Goal: Task Accomplishment & Management: Manage account settings

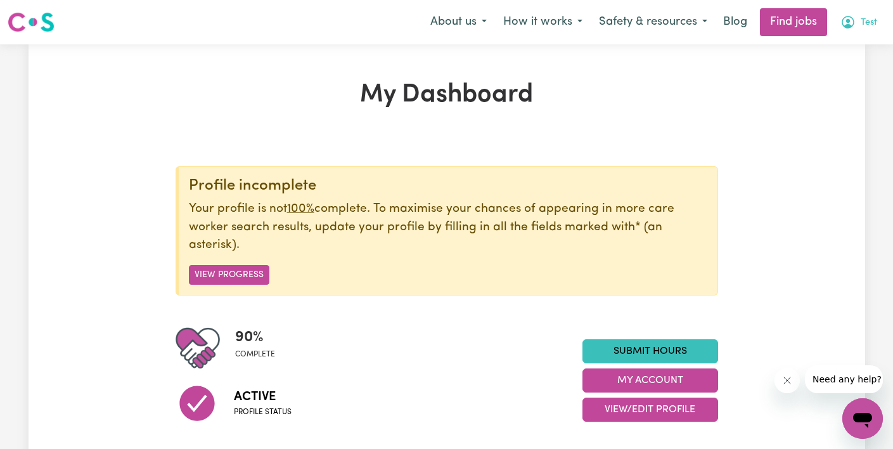
click at [869, 20] on span "Test" at bounding box center [868, 23] width 16 height 14
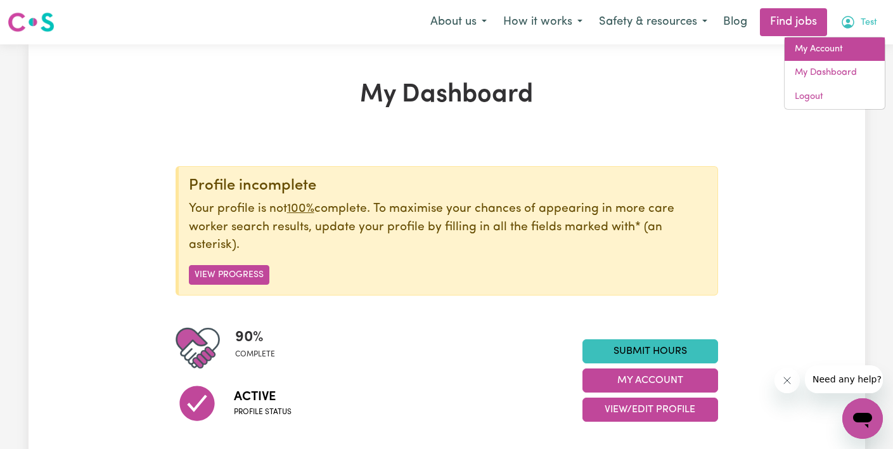
click at [853, 52] on link "My Account" at bounding box center [834, 49] width 100 height 24
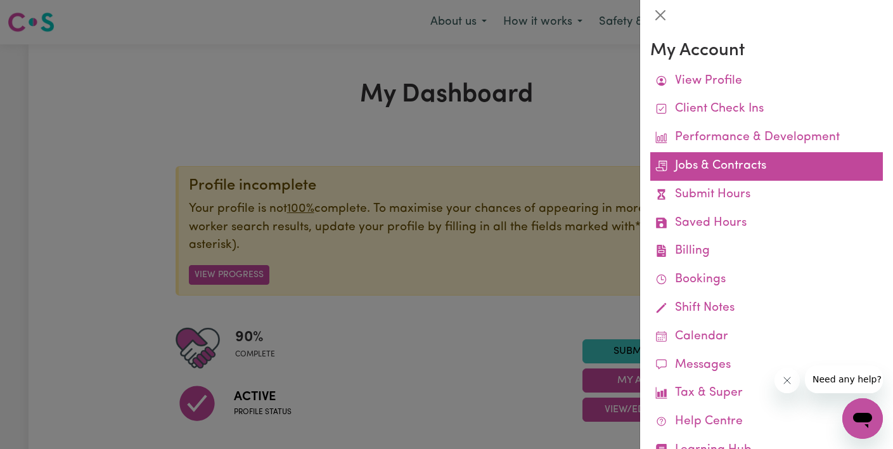
click at [758, 166] on link "Jobs & Contracts" at bounding box center [766, 166] width 233 height 29
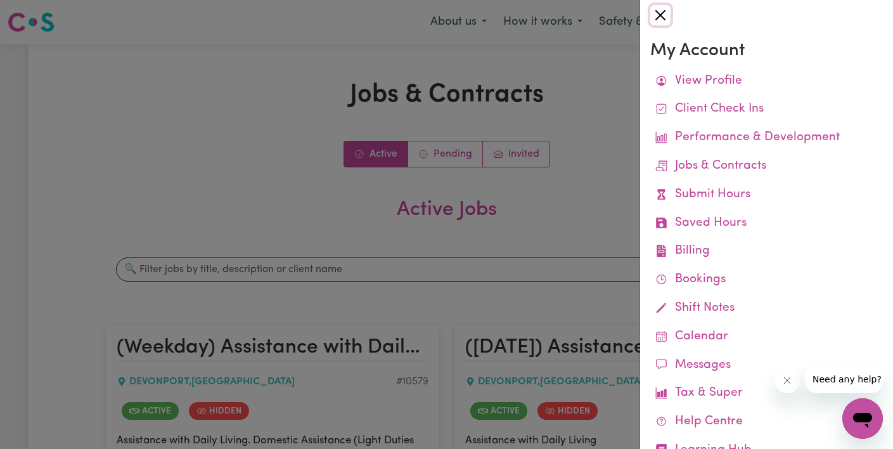
click at [665, 17] on button "Close" at bounding box center [660, 15] width 20 height 20
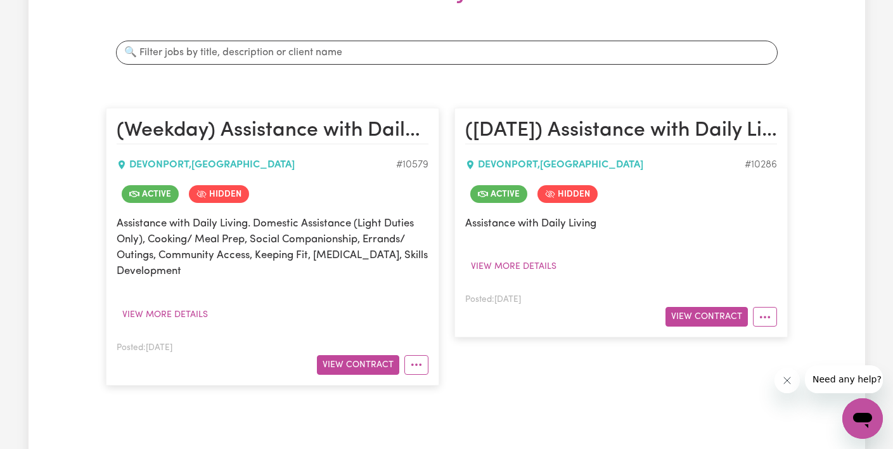
scroll to position [259, 0]
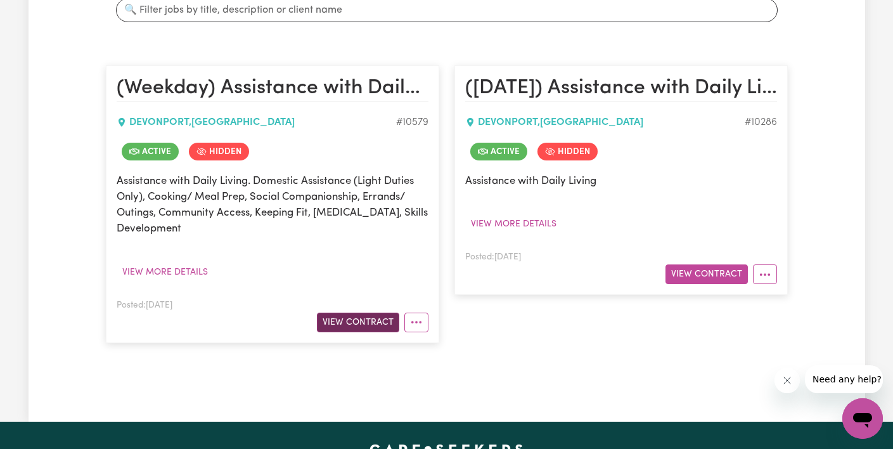
click at [364, 331] on button "View Contract" at bounding box center [358, 322] width 82 height 20
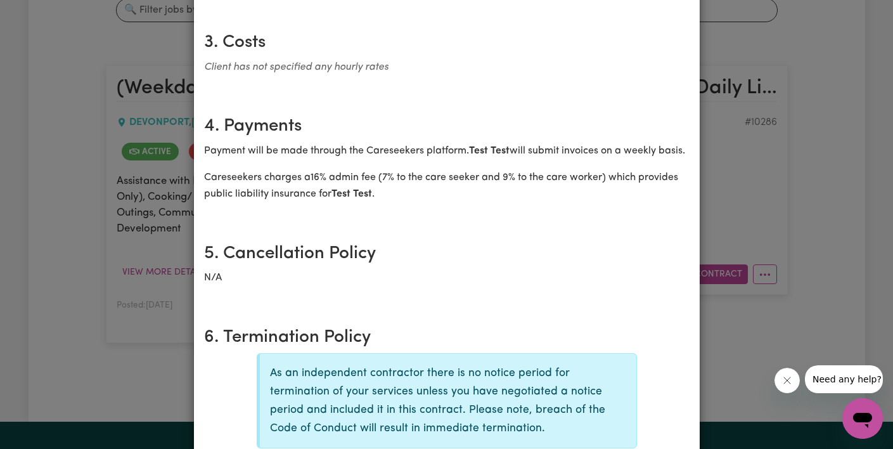
scroll to position [0, 0]
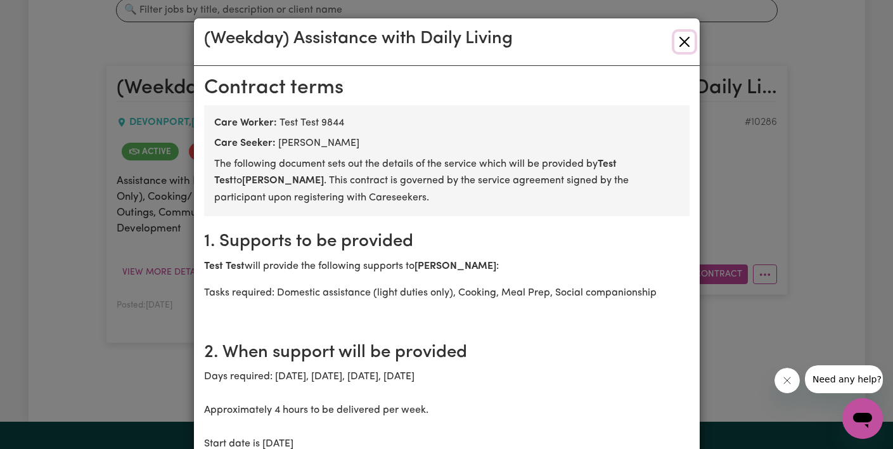
click at [688, 42] on button "Close" at bounding box center [684, 42] width 20 height 20
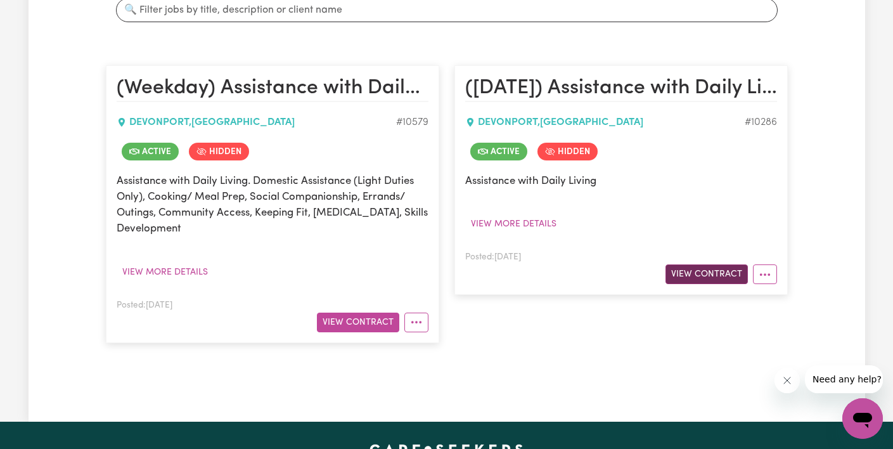
click at [721, 274] on button "View Contract" at bounding box center [706, 274] width 82 height 20
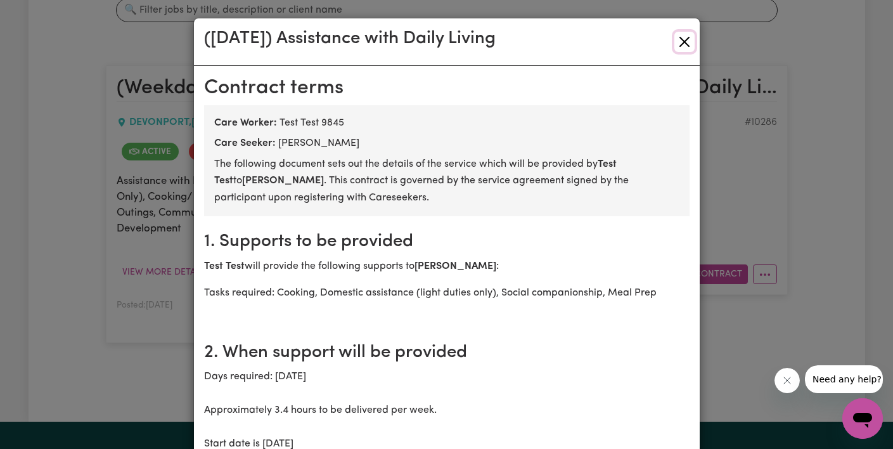
click at [691, 39] on button "Close" at bounding box center [684, 42] width 20 height 20
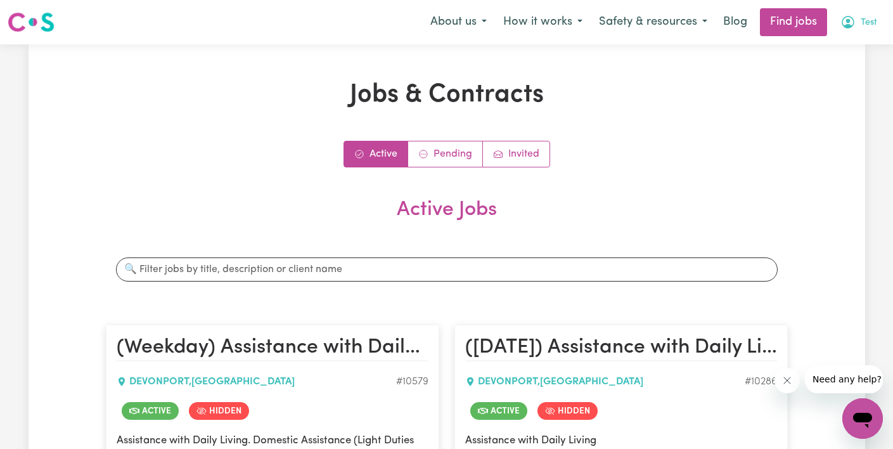
click at [867, 30] on button "Test" at bounding box center [858, 22] width 53 height 27
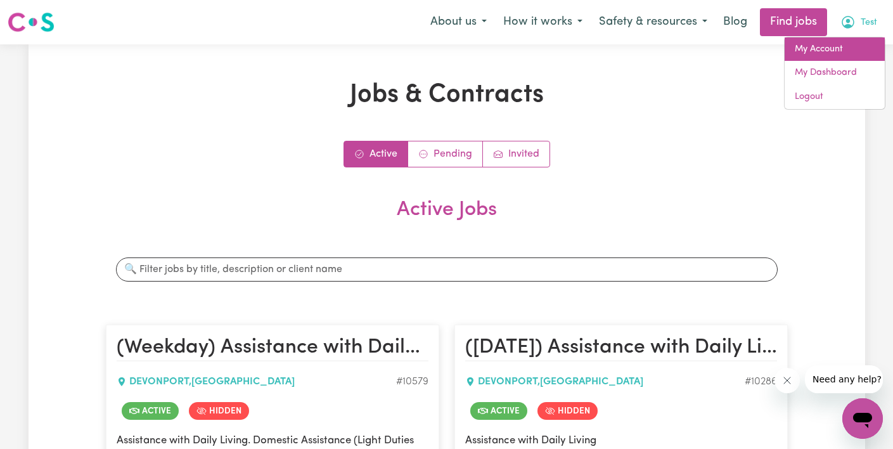
click at [860, 49] on link "My Account" at bounding box center [834, 49] width 100 height 24
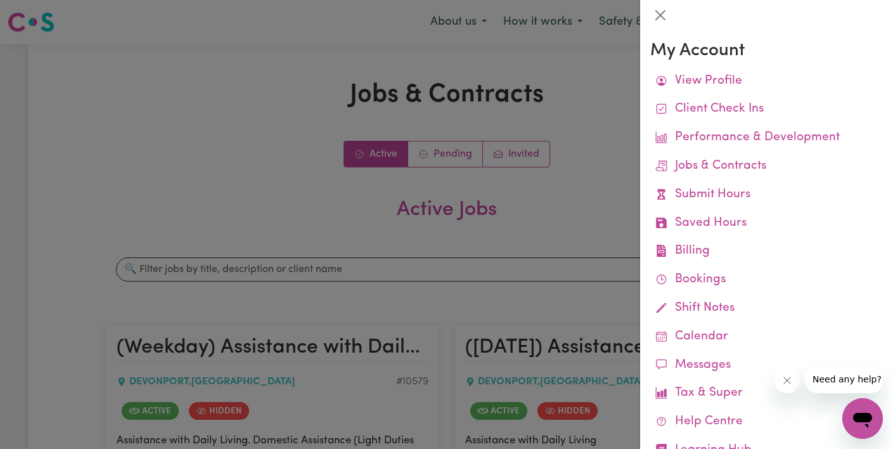
click at [590, 74] on div at bounding box center [446, 224] width 893 height 449
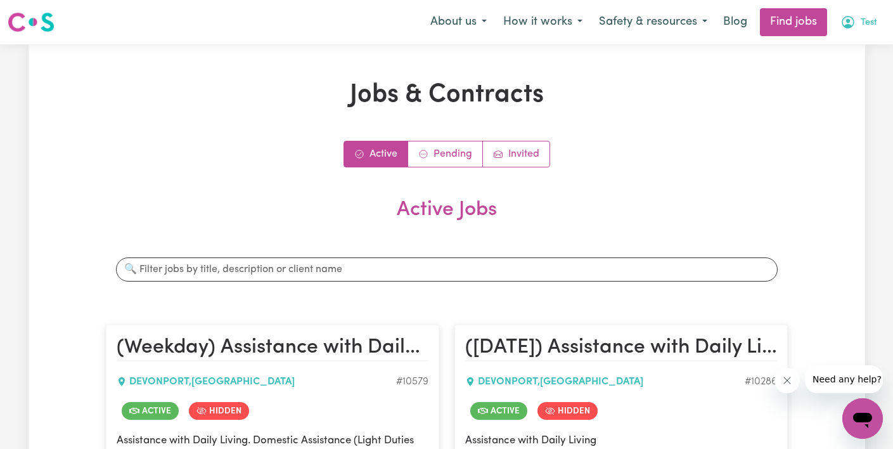
click at [860, 20] on span "Test" at bounding box center [868, 23] width 16 height 14
click at [846, 94] on link "Logout" at bounding box center [834, 97] width 100 height 24
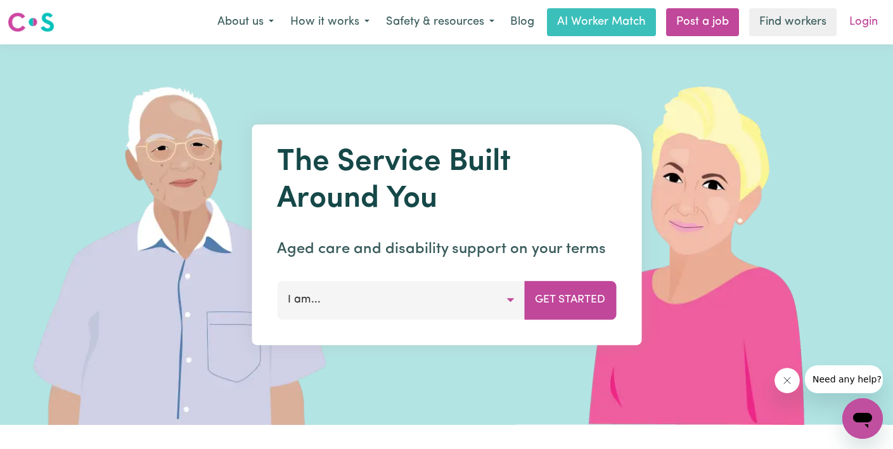
click at [870, 24] on link "Login" at bounding box center [863, 22] width 44 height 28
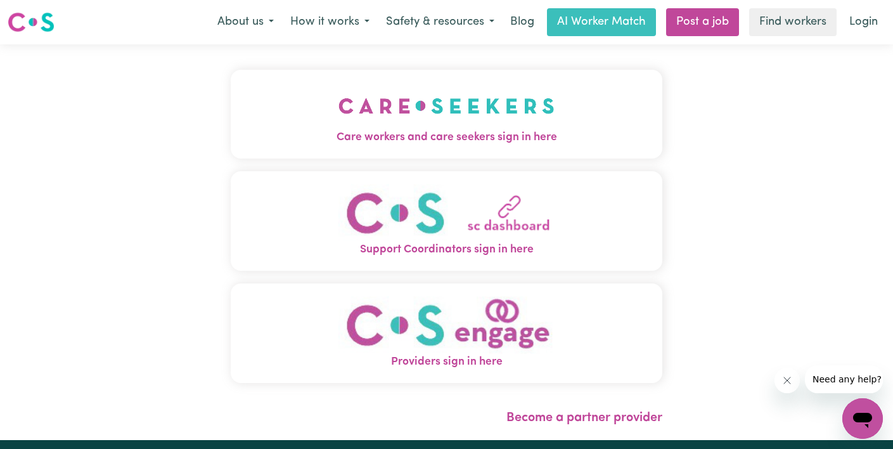
click at [319, 148] on button "Care workers and care seekers sign in here" at bounding box center [446, 114] width 431 height 89
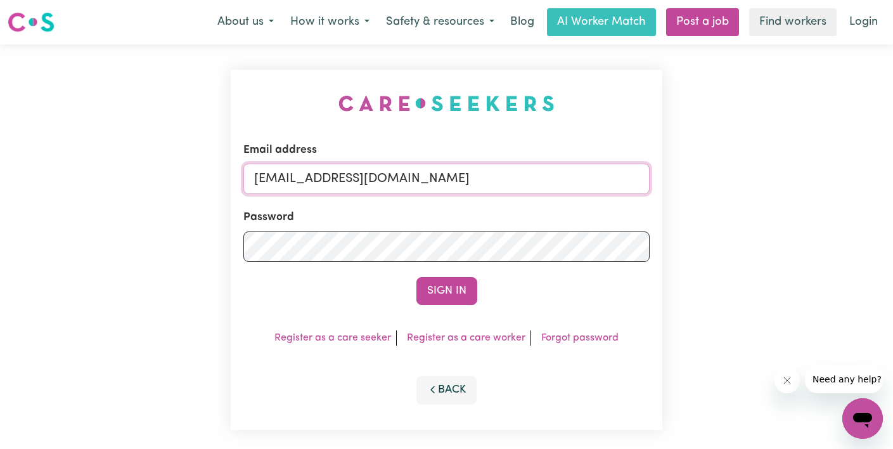
drag, startPoint x: 439, startPoint y: 189, endPoint x: 48, endPoint y: 131, distance: 395.3
click at [48, 131] on div "Email address [EMAIL_ADDRESS][DOMAIN_NAME] Password Sign In Register as a care …" at bounding box center [446, 249] width 893 height 411
paste input "[EMAIL_ADDRESS][DOMAIN_NAME]"
click at [407, 179] on input "[EMAIL_ADDRESS][DOMAIN_NAME]" at bounding box center [446, 178] width 406 height 30
type input "[EMAIL_ADDRESS][DOMAIN_NAME]"
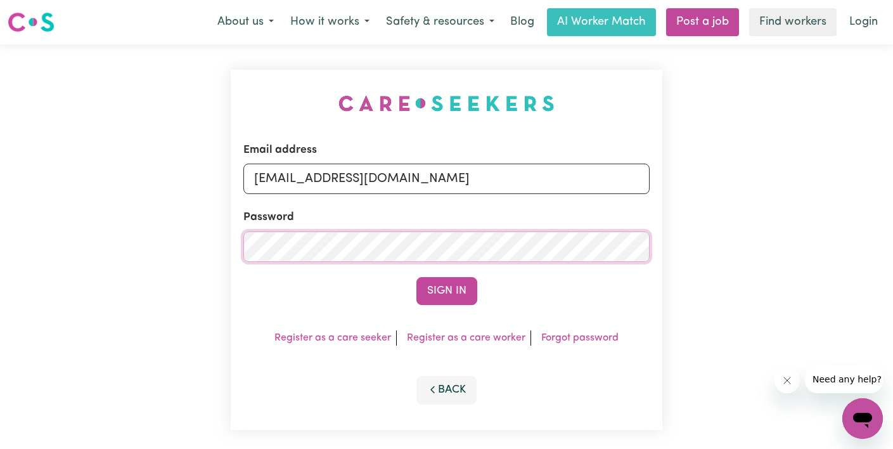
click at [416, 277] on button "Sign In" at bounding box center [446, 291] width 61 height 28
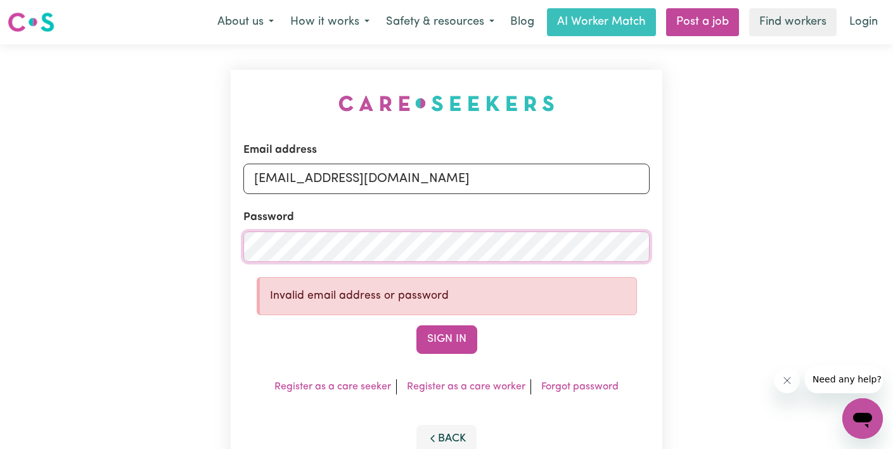
click at [107, 243] on div "Email address [EMAIL_ADDRESS][DOMAIN_NAME] Password Invalid email address or pa…" at bounding box center [446, 273] width 893 height 459
click at [416, 325] on button "Sign In" at bounding box center [446, 339] width 61 height 28
